Goal: Transaction & Acquisition: Book appointment/travel/reservation

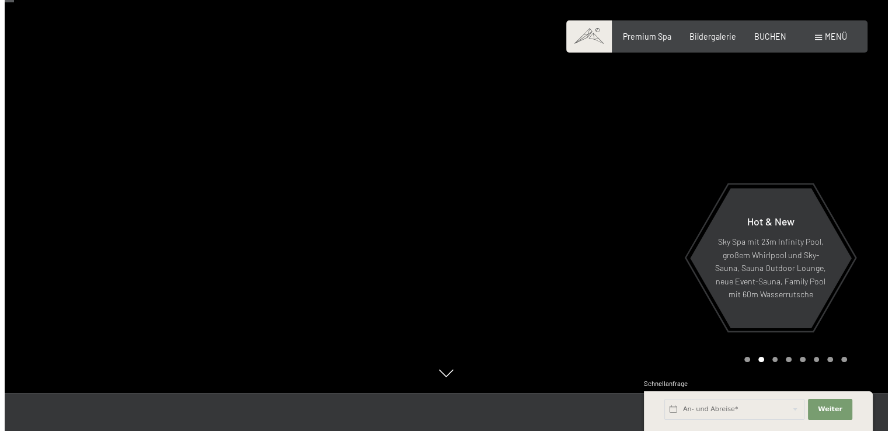
scroll to position [58, 0]
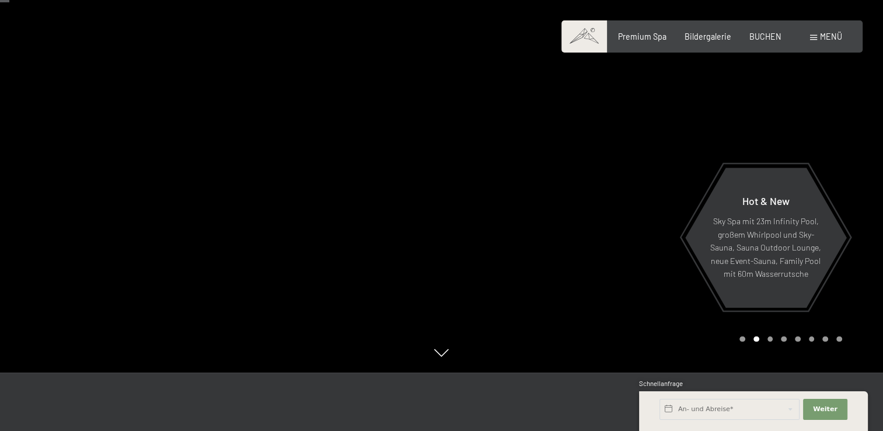
click at [815, 38] on span at bounding box center [813, 37] width 7 height 5
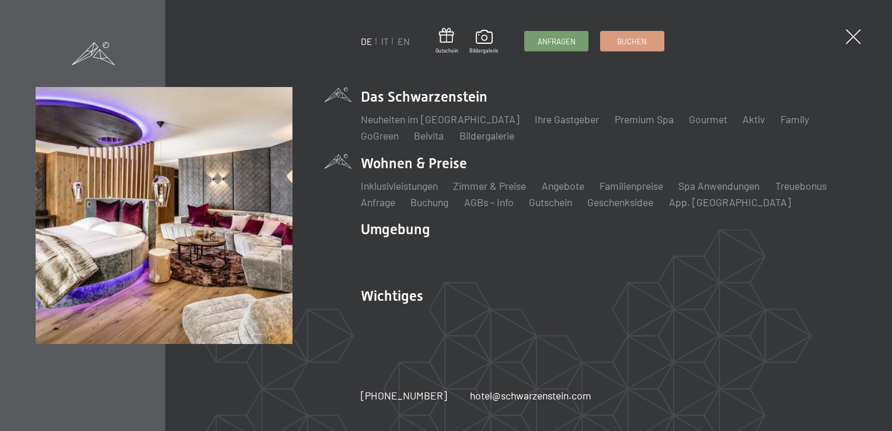
click at [432, 168] on li "Wohnen & Preise Inklusivleistungen Zimmer & Preise Liste Angebote Liste Familie…" at bounding box center [609, 182] width 496 height 56
click at [481, 188] on link "Zimmer & Preise" at bounding box center [489, 185] width 73 height 13
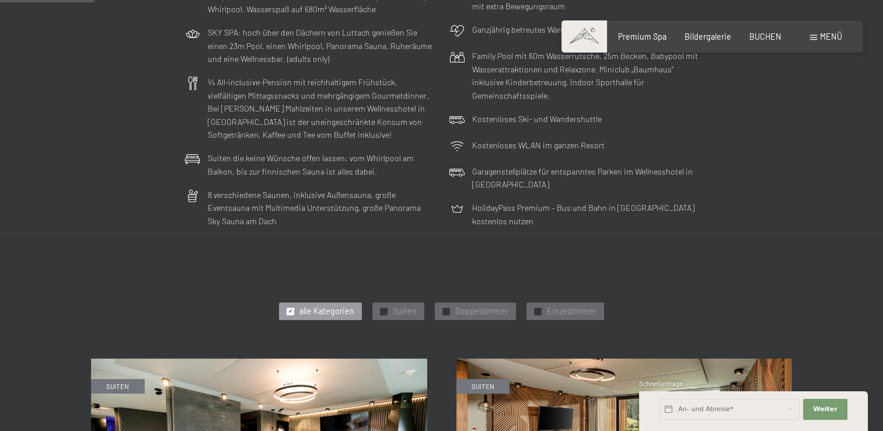
scroll to position [350, 0]
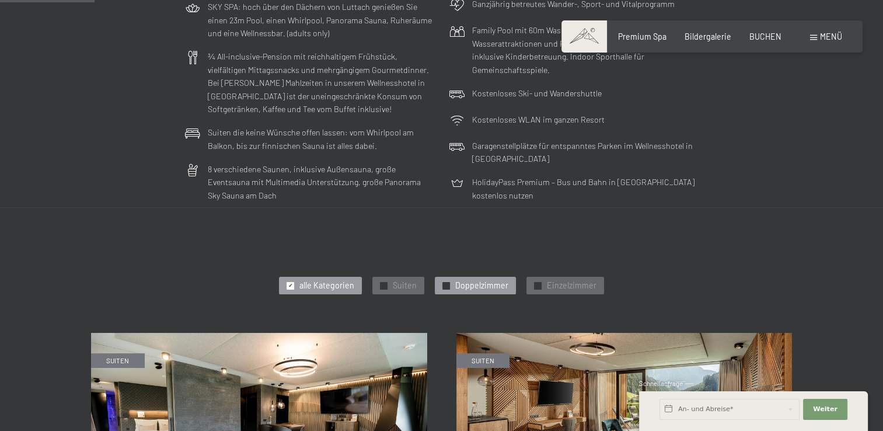
click at [445, 286] on span "✓" at bounding box center [446, 285] width 5 height 7
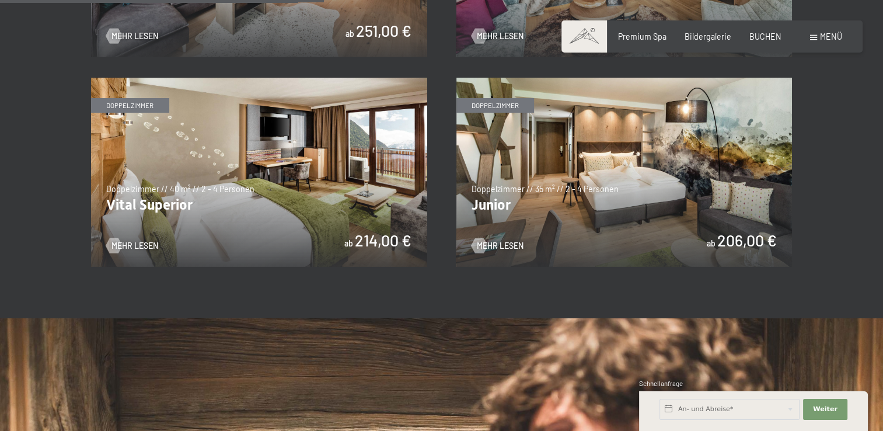
scroll to position [817, 0]
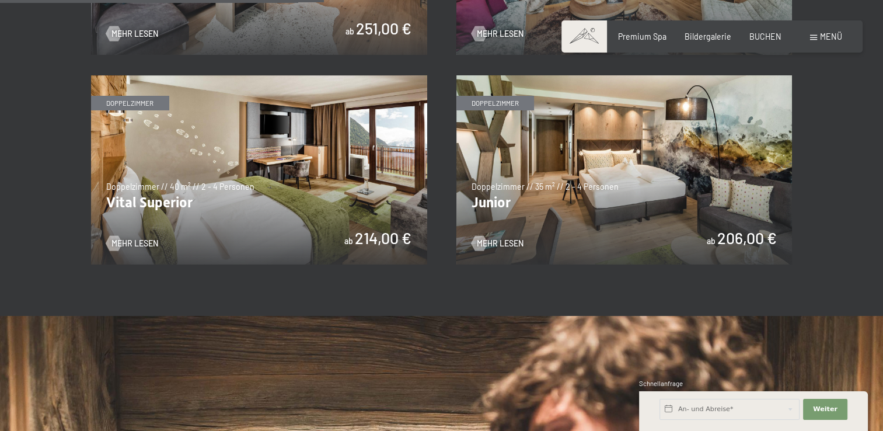
click at [182, 126] on img at bounding box center [259, 169] width 336 height 189
